Goal: Transaction & Acquisition: Book appointment/travel/reservation

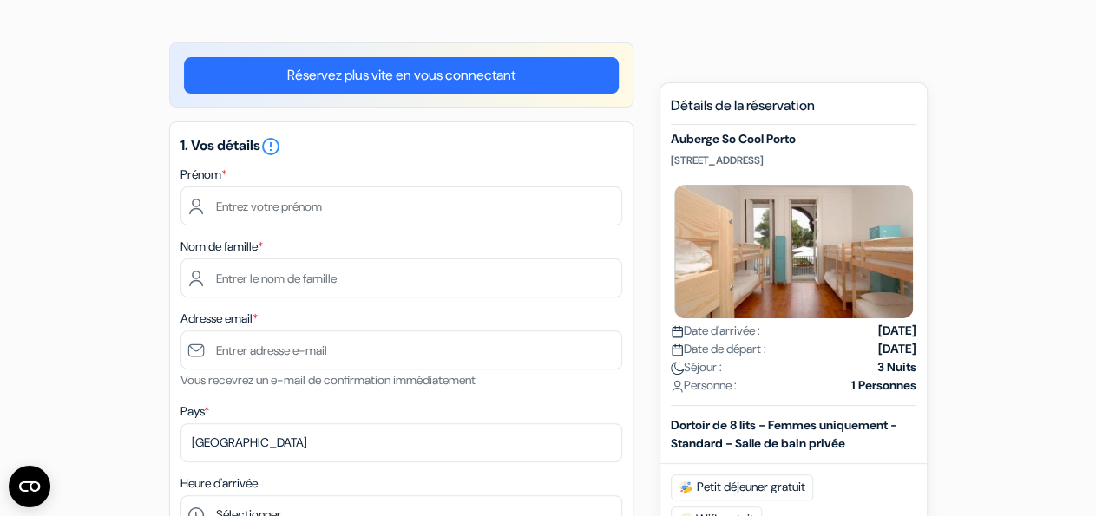
scroll to position [97, 0]
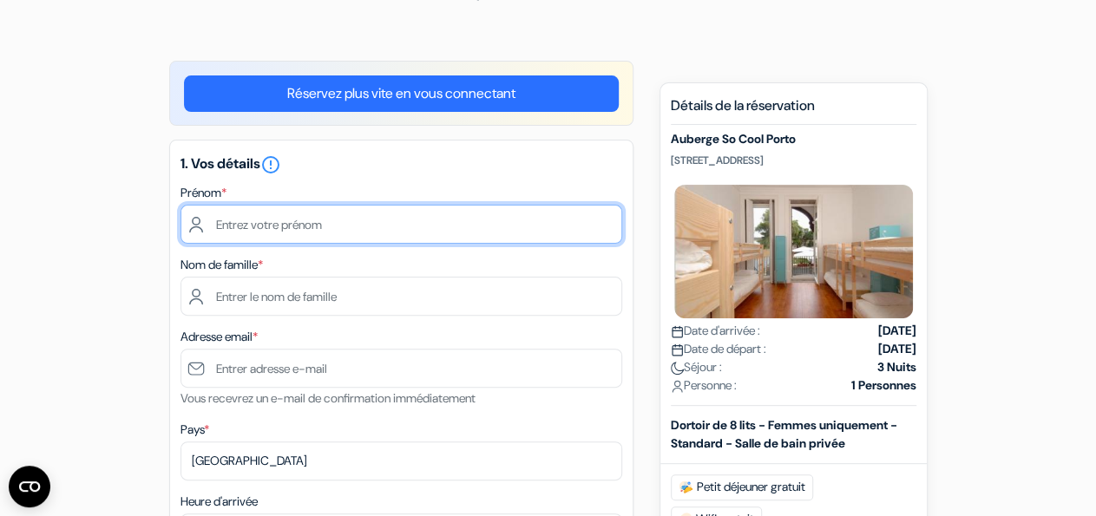
click at [282, 215] on input "text" at bounding box center [402, 224] width 442 height 39
type input "[PERSON_NAME]"
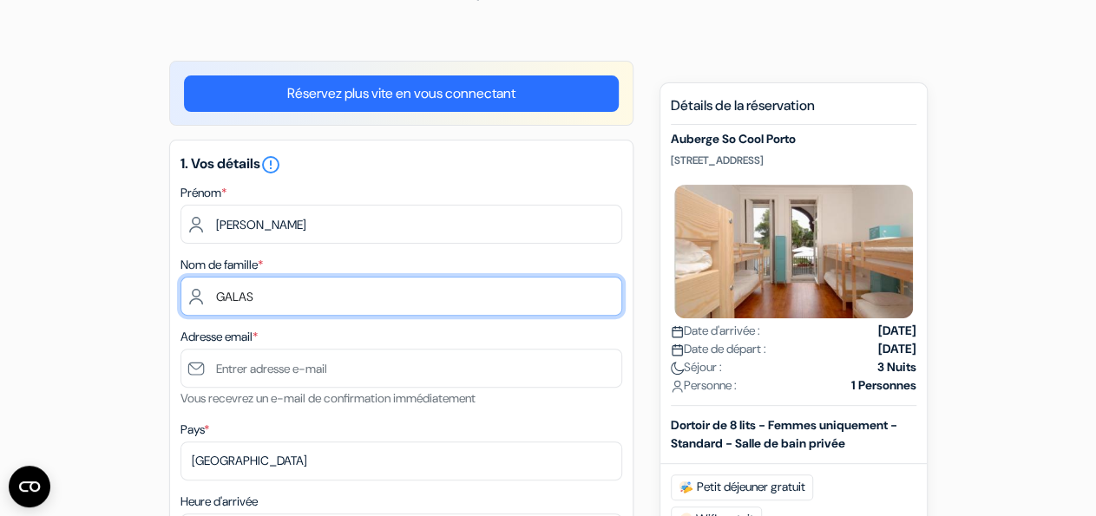
type input "GALAS"
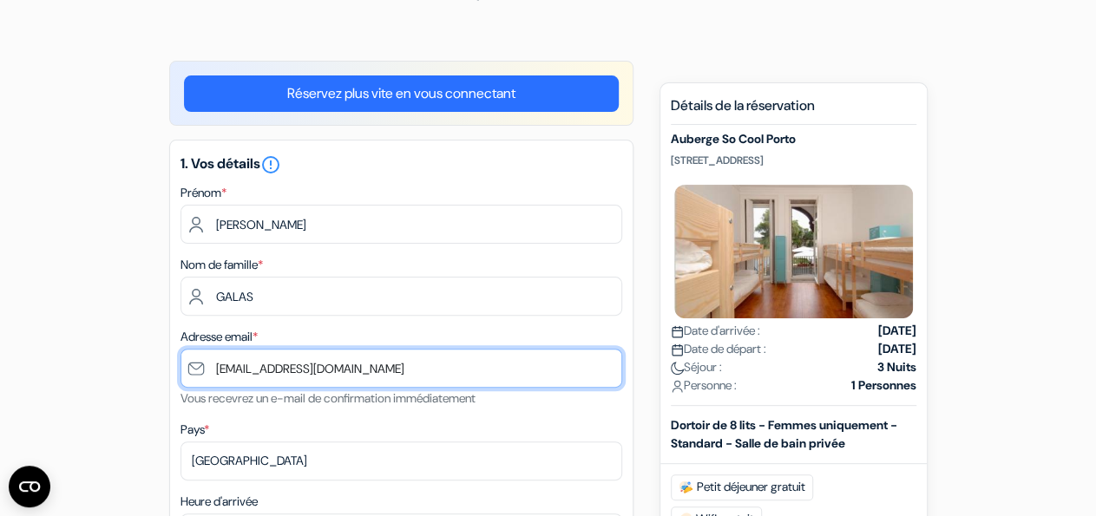
type input "[EMAIL_ADDRESS][DOMAIN_NAME]"
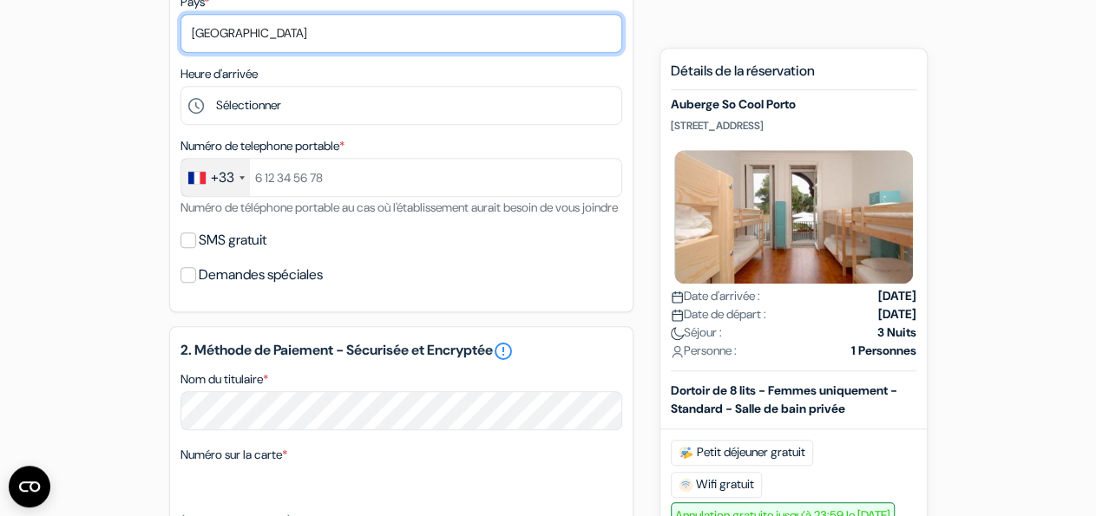
scroll to position [536, 0]
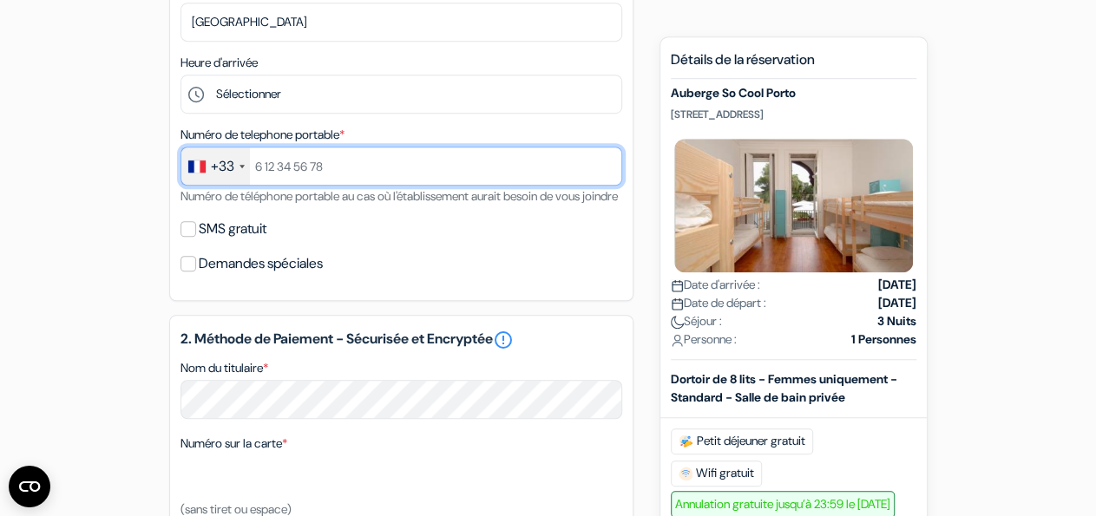
click at [513, 169] on input "text" at bounding box center [402, 166] width 442 height 39
type input "684167487"
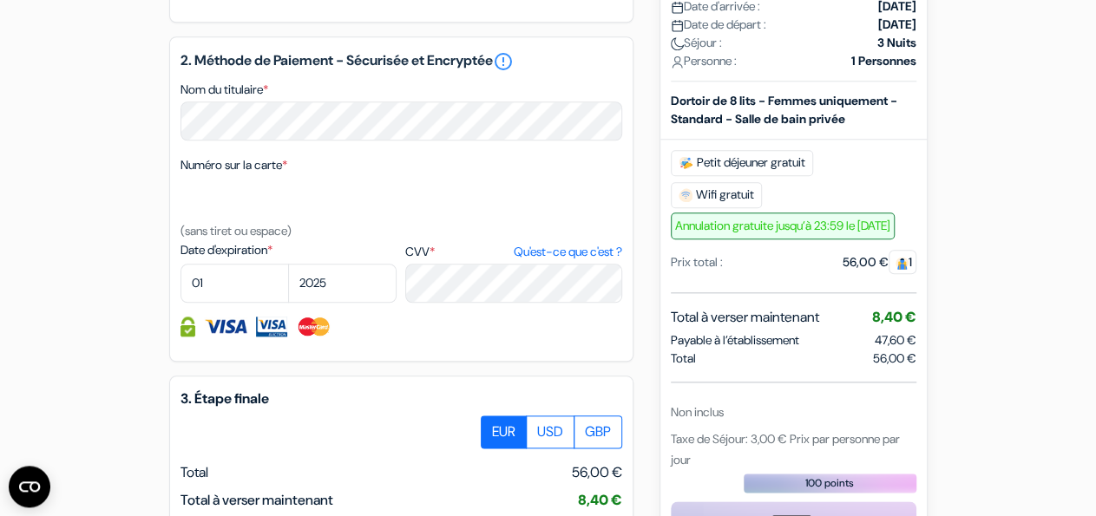
scroll to position [817, 0]
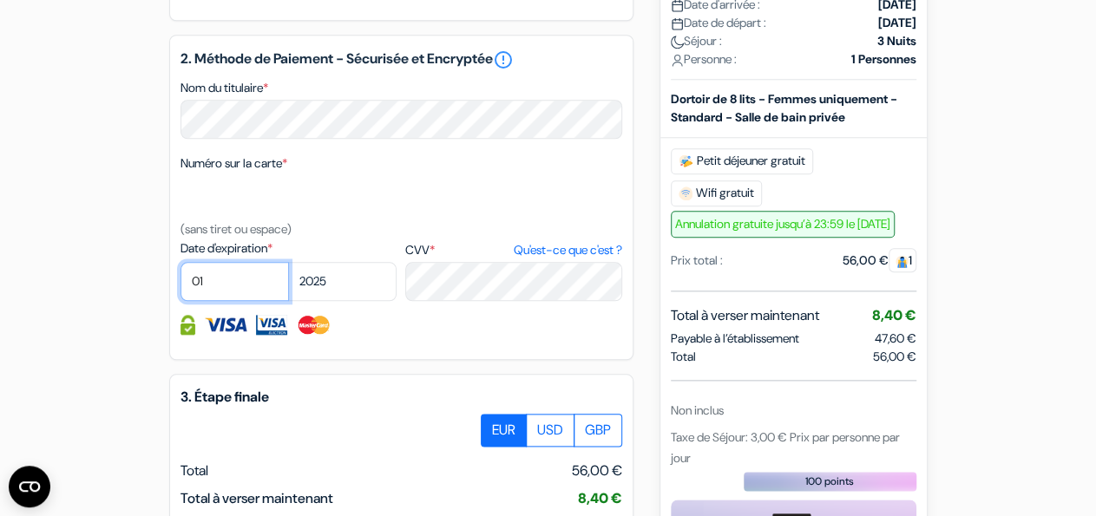
click at [181, 262] on select "01 02 03 04 05 06 07 08 09 10 11 12" at bounding box center [235, 281] width 108 height 39
select select "10"
click option "10" at bounding box center [0, 0] width 0 height 0
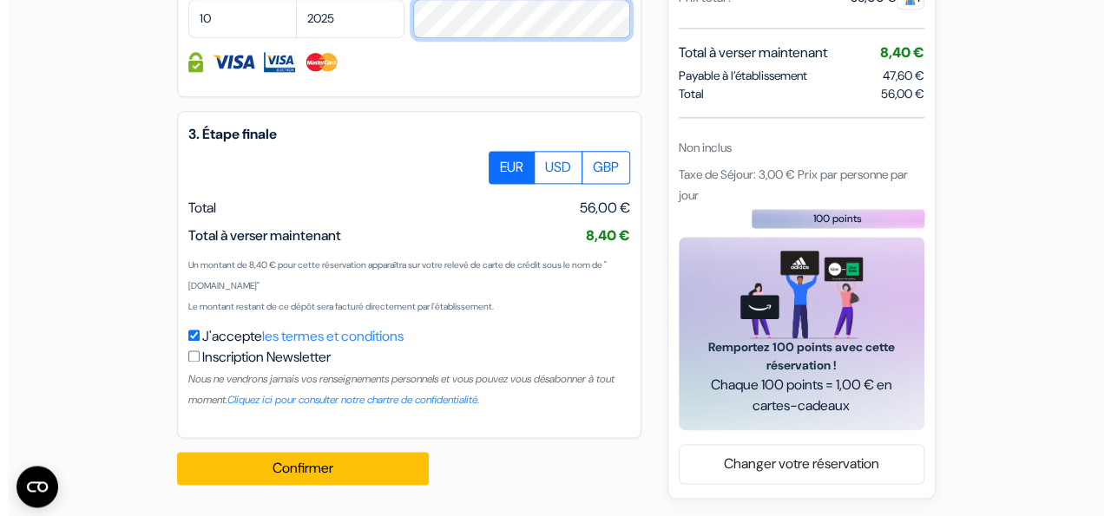
scroll to position [1100, 0]
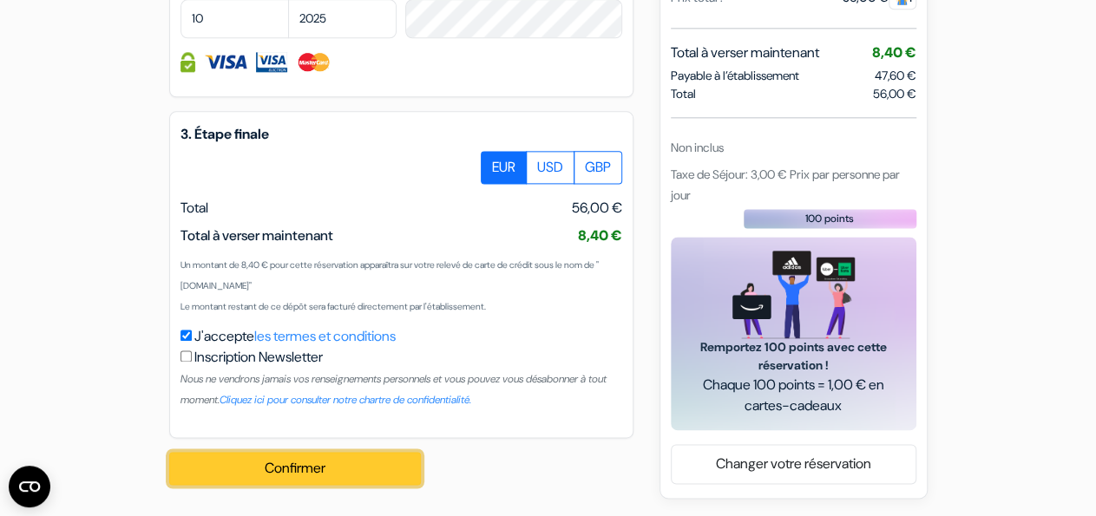
click at [321, 461] on button "Confirmer Loading..." at bounding box center [295, 468] width 252 height 33
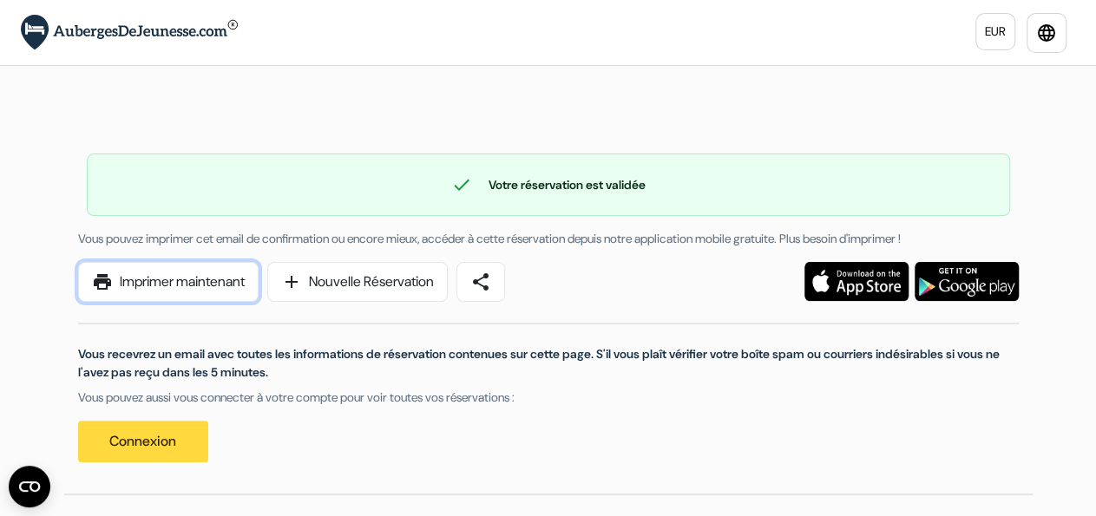
click at [213, 280] on link "print Imprimer maintenant" at bounding box center [168, 282] width 181 height 40
